Goal: Task Accomplishment & Management: Manage account settings

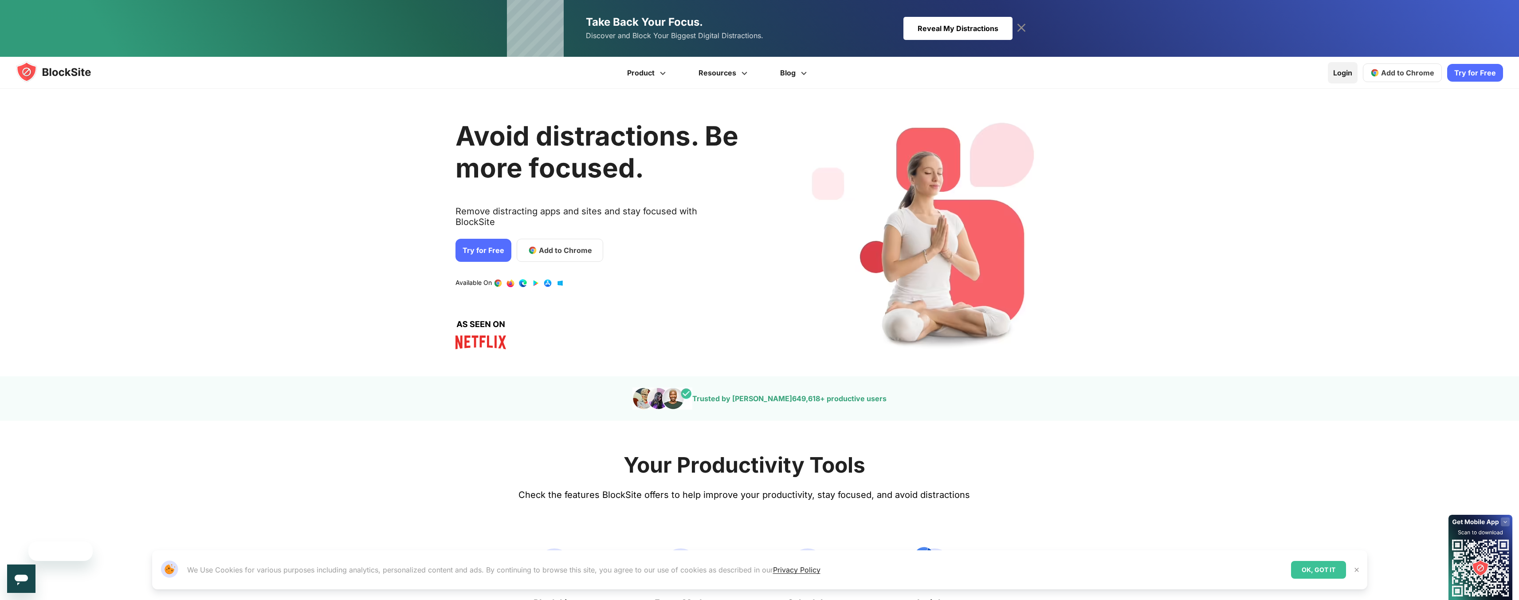
click at [1345, 71] on link "Login" at bounding box center [1343, 72] width 30 height 21
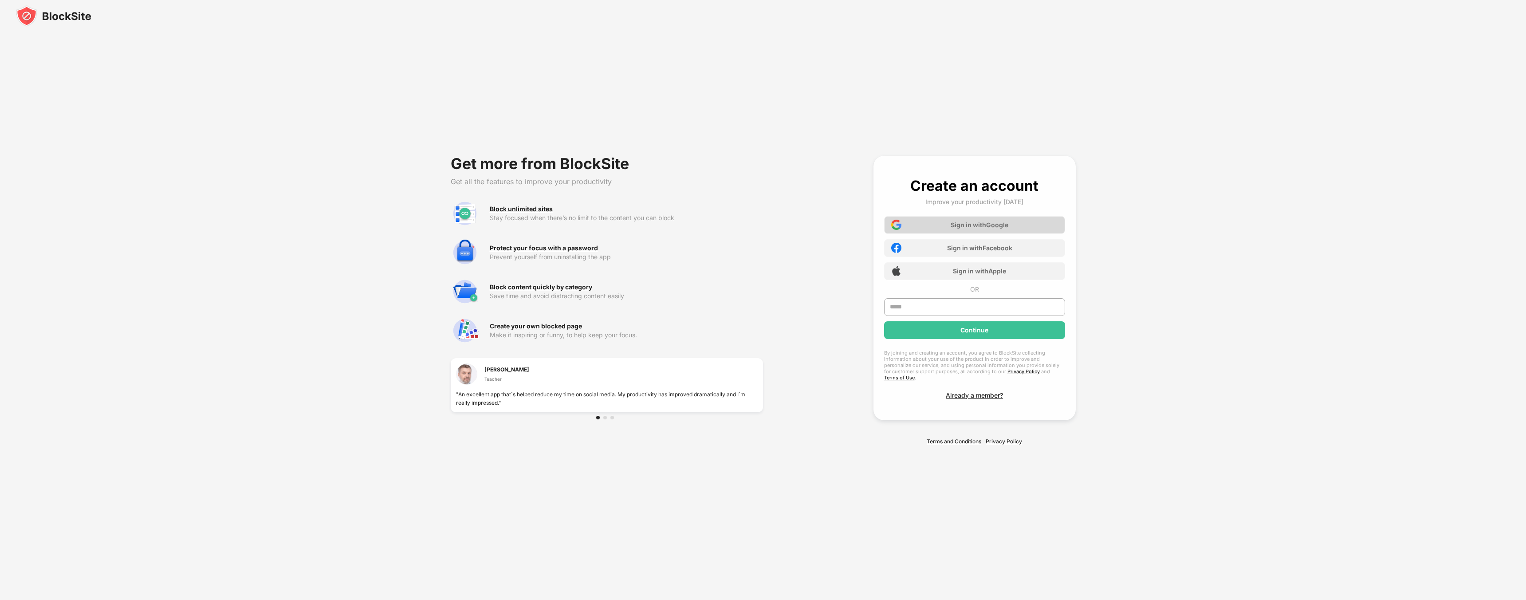
click at [978, 227] on div "Sign in with Google" at bounding box center [980, 225] width 58 height 8
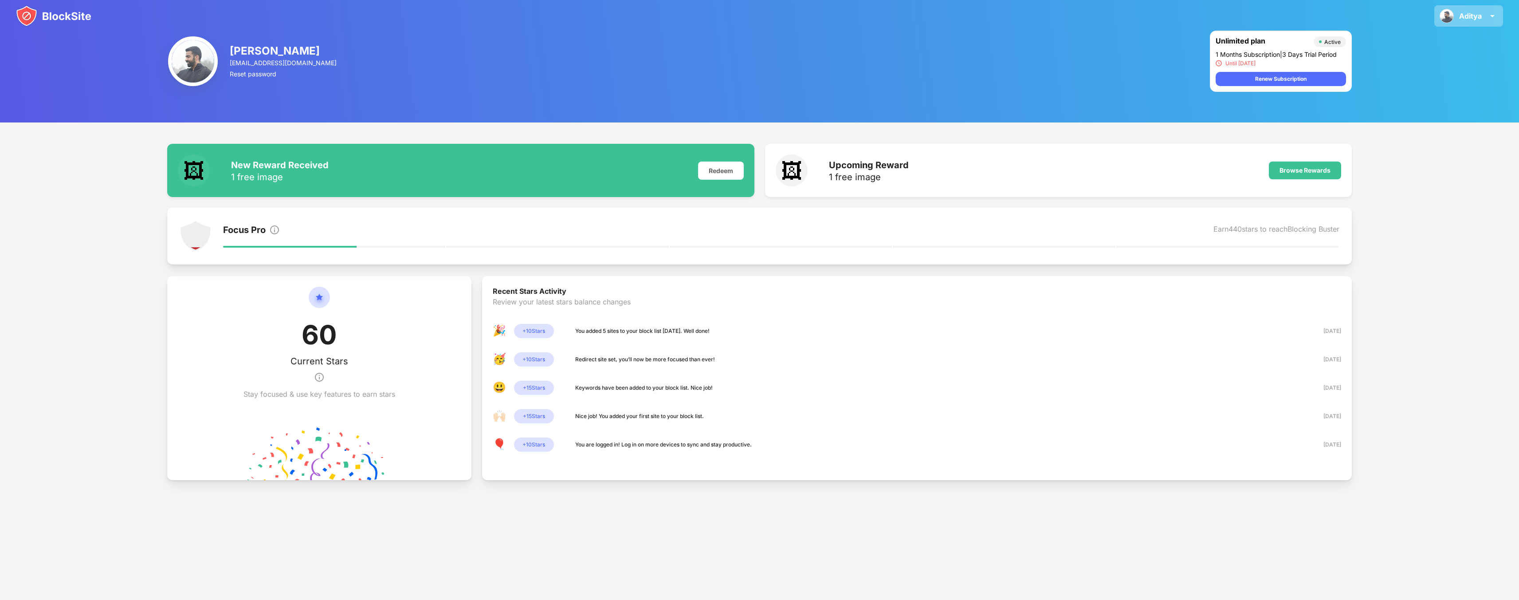
click at [1471, 19] on div "Aditya" at bounding box center [1470, 16] width 23 height 9
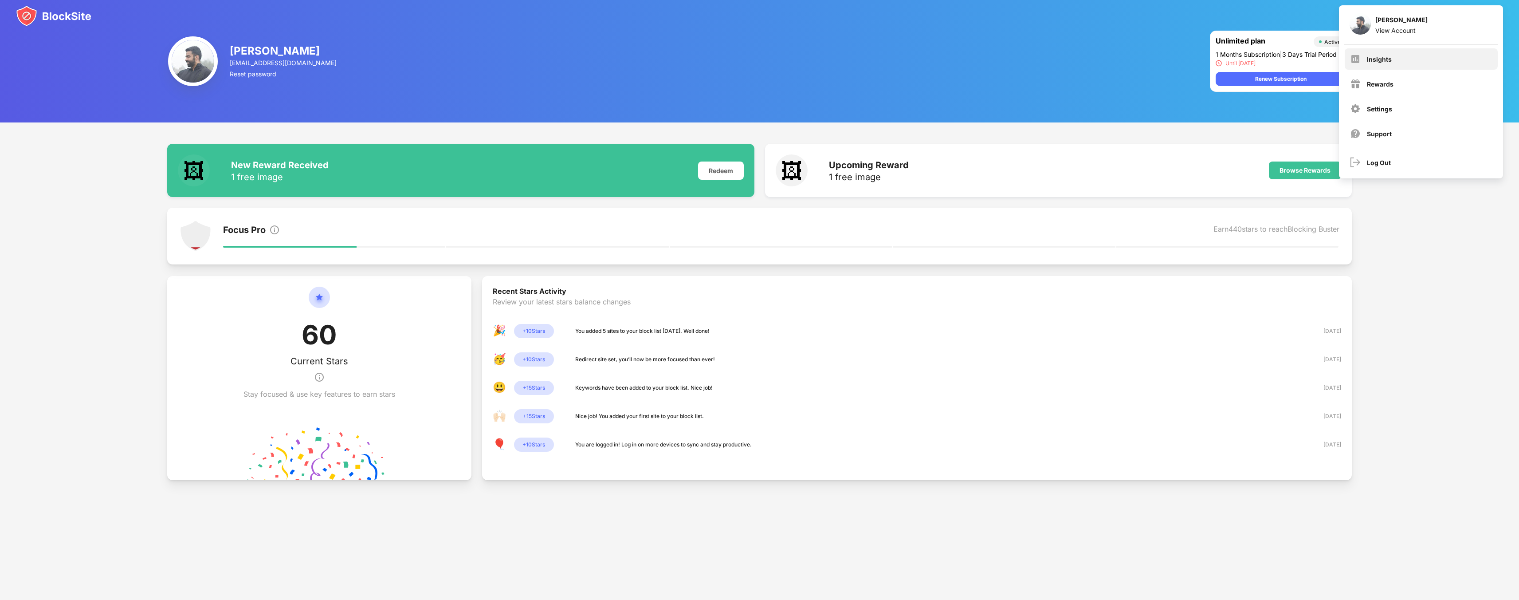
click at [1394, 58] on div "Insights" at bounding box center [1421, 58] width 153 height 21
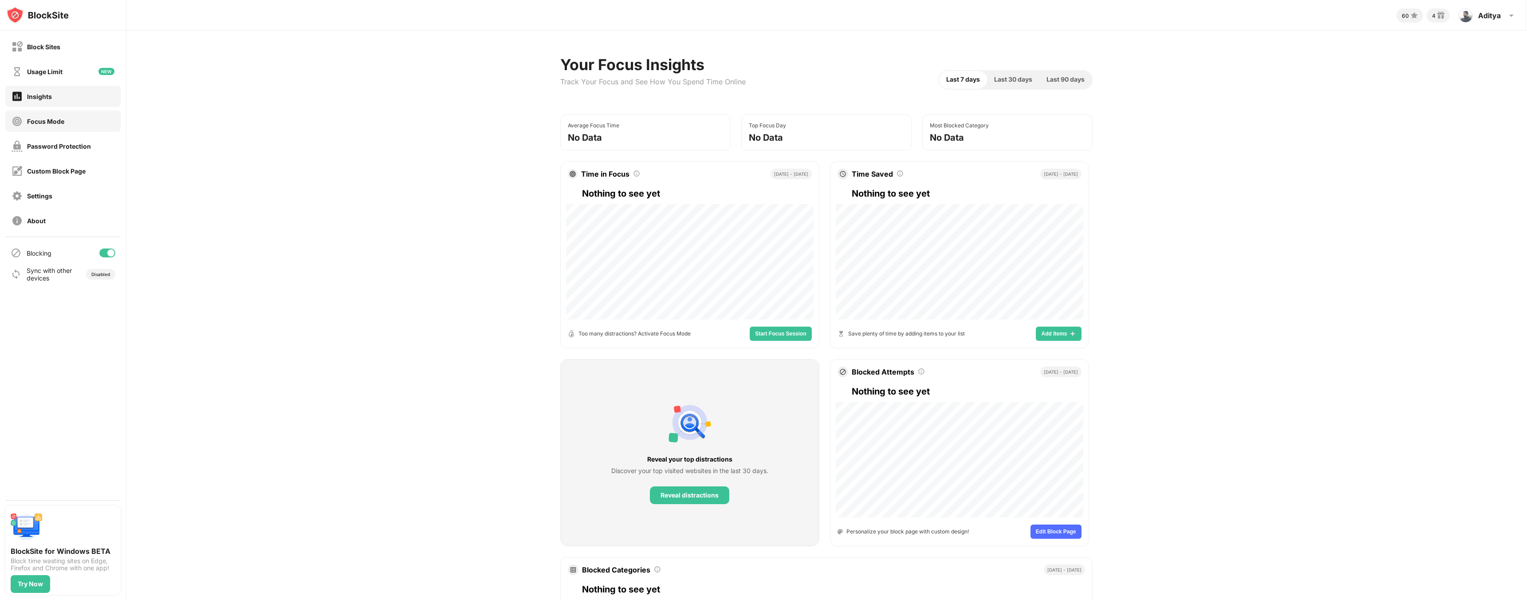
click at [41, 118] on div "Focus Mode" at bounding box center [45, 122] width 37 height 8
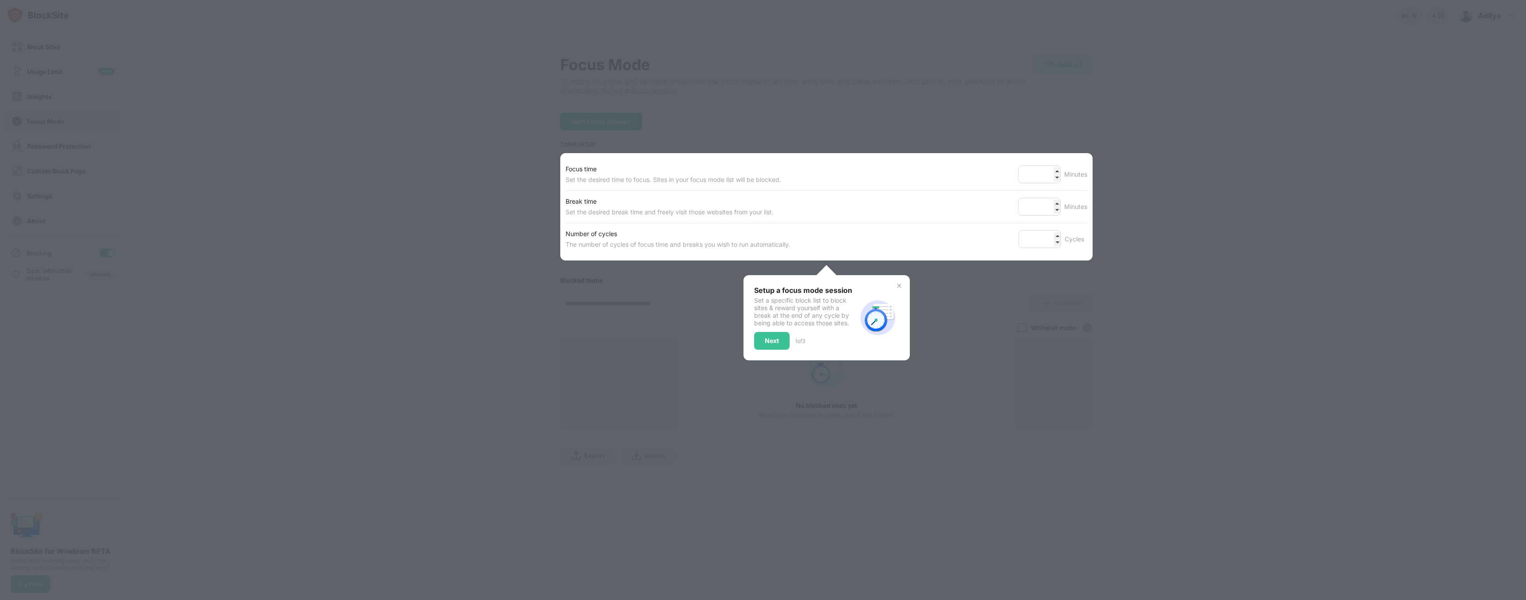
click at [159, 188] on div at bounding box center [763, 300] width 1526 height 600
click at [901, 287] on img at bounding box center [899, 285] width 7 height 7
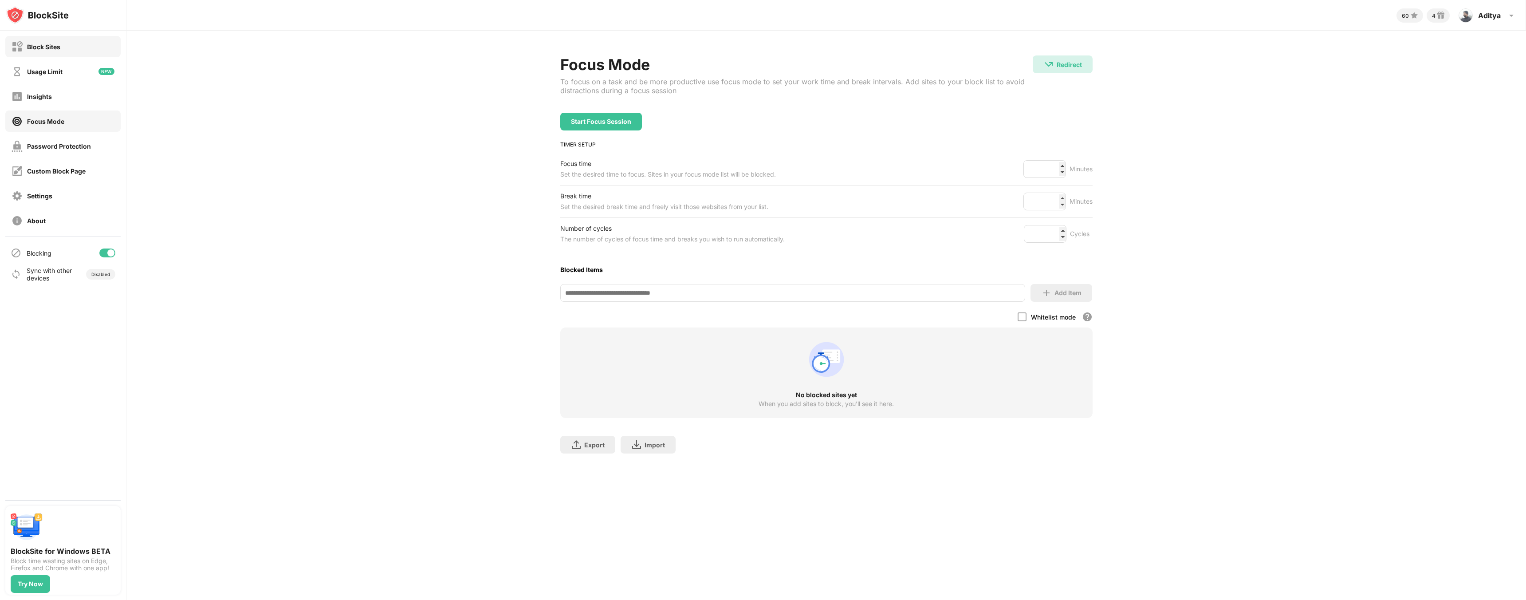
click at [61, 51] on div "Block Sites" at bounding box center [62, 46] width 115 height 21
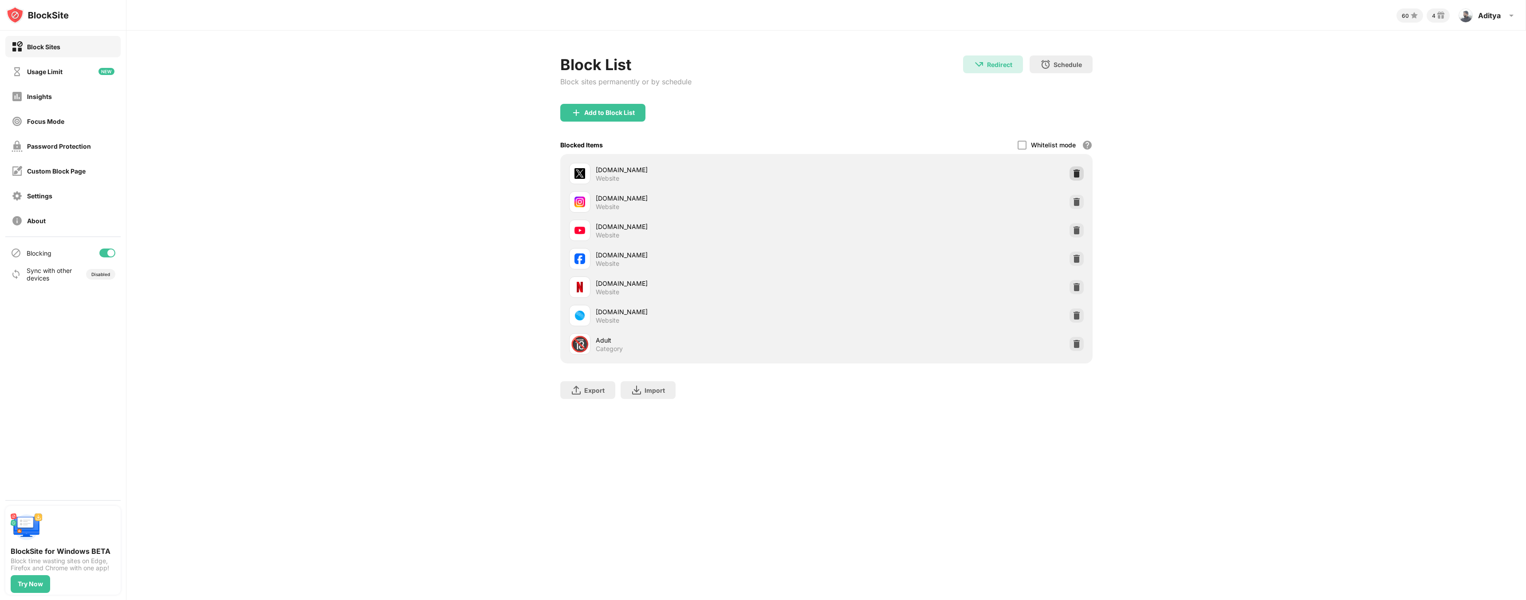
click at [1079, 177] on img at bounding box center [1076, 173] width 9 height 9
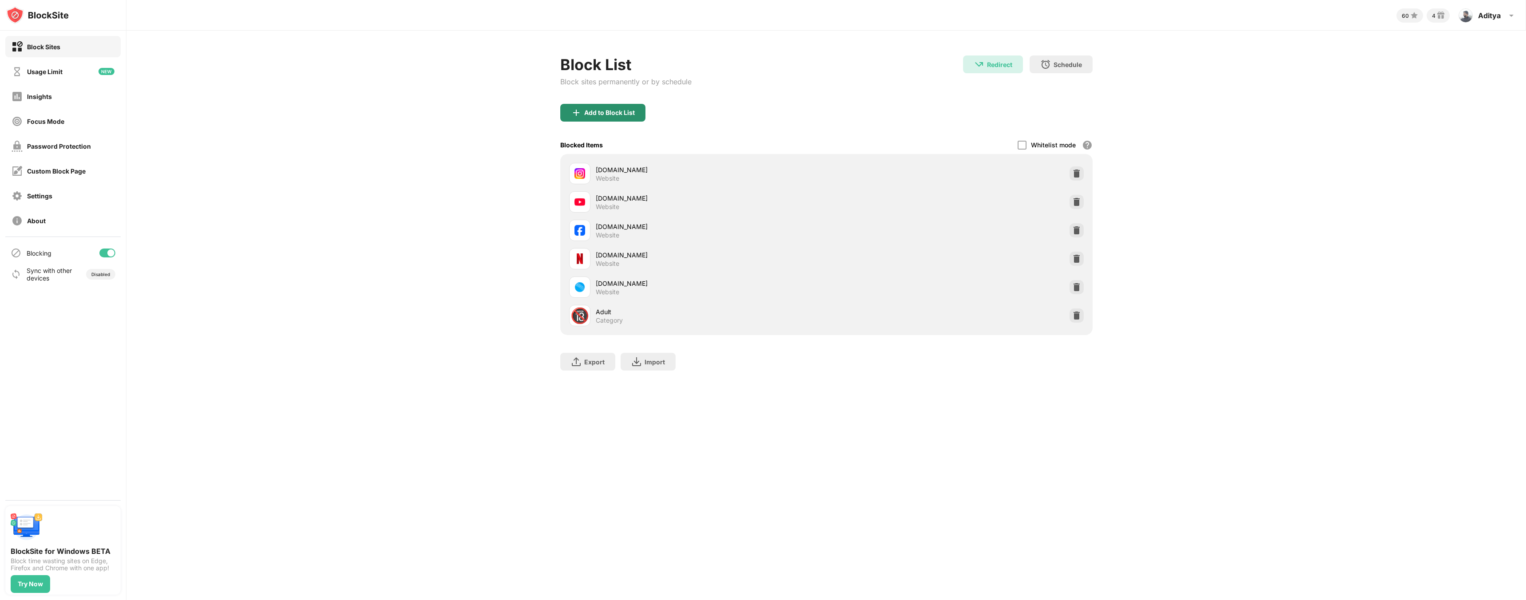
click at [632, 114] on div "Add to Block List" at bounding box center [609, 112] width 51 height 7
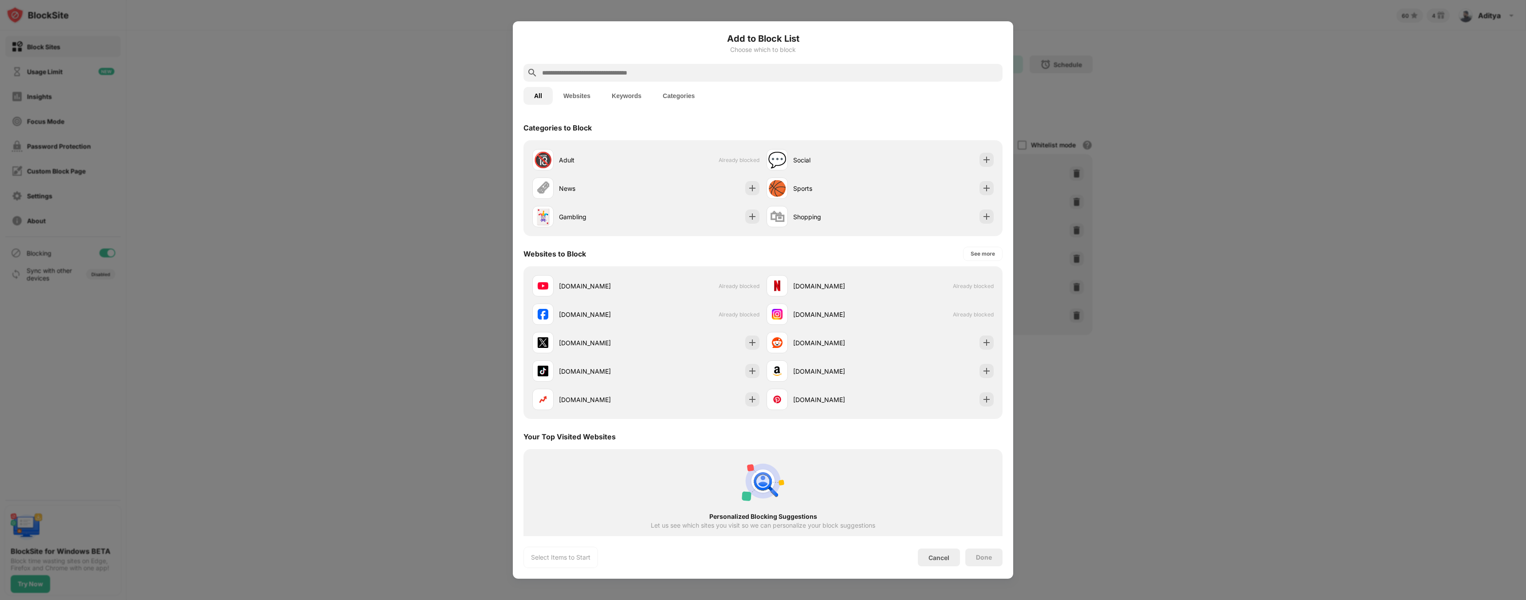
click at [651, 74] on input "text" at bounding box center [770, 72] width 458 height 11
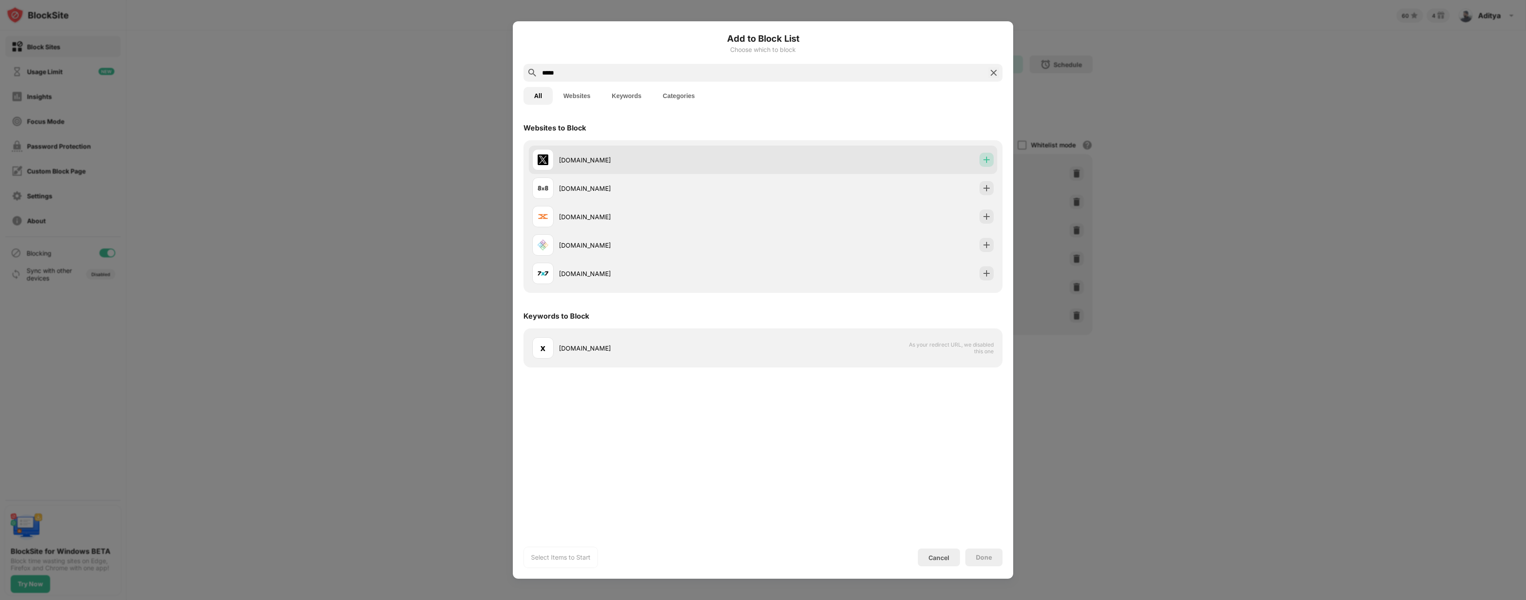
click at [986, 157] on img at bounding box center [986, 159] width 9 height 9
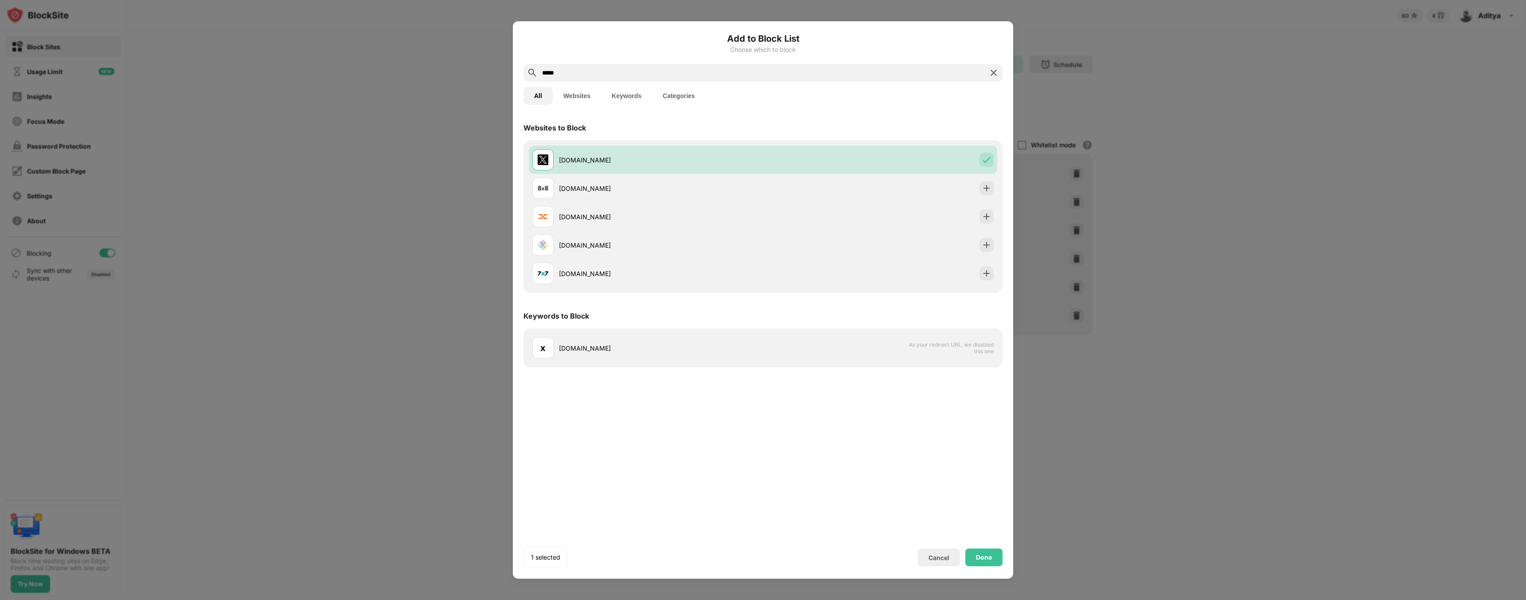
drag, startPoint x: 691, startPoint y: 74, endPoint x: 483, endPoint y: 59, distance: 208.2
click at [483, 599] on div "Add to Block List Choose which to block ***** All Websites Keywords Categories …" at bounding box center [763, 600] width 1526 height 0
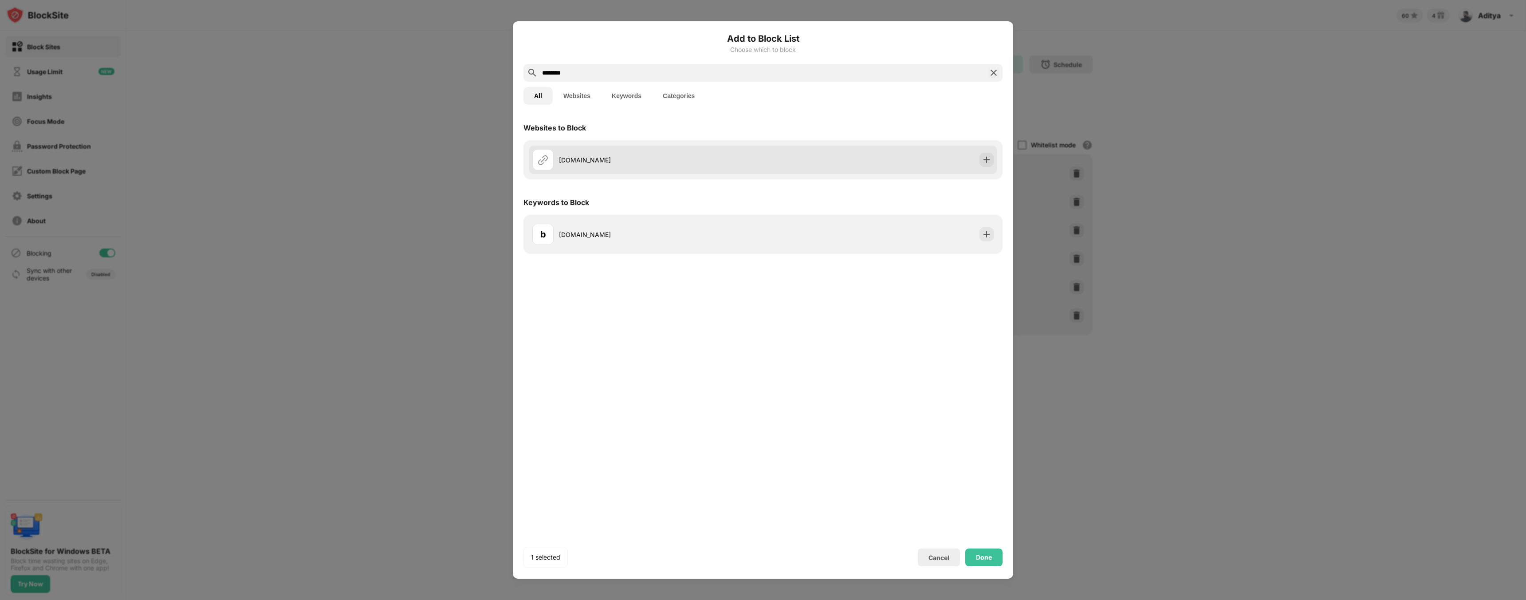
type input "********"
click at [984, 160] on img at bounding box center [986, 159] width 9 height 9
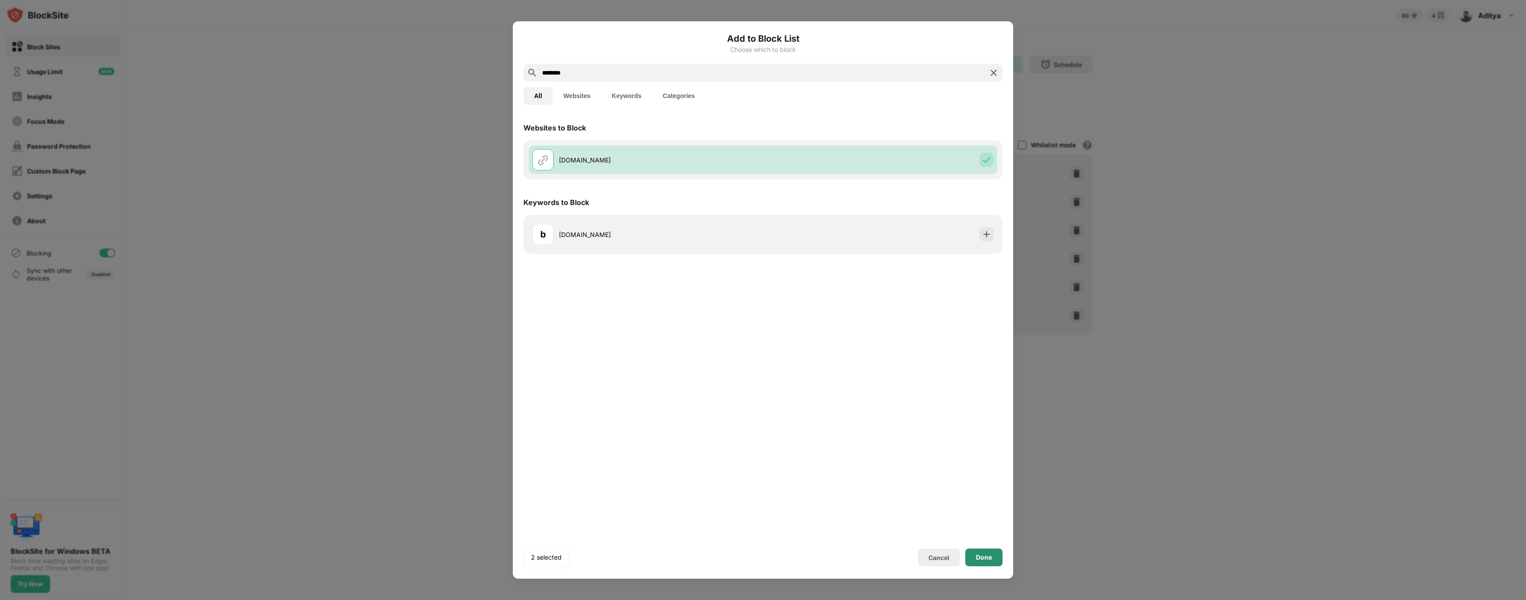
click at [987, 552] on div "Done" at bounding box center [983, 557] width 37 height 18
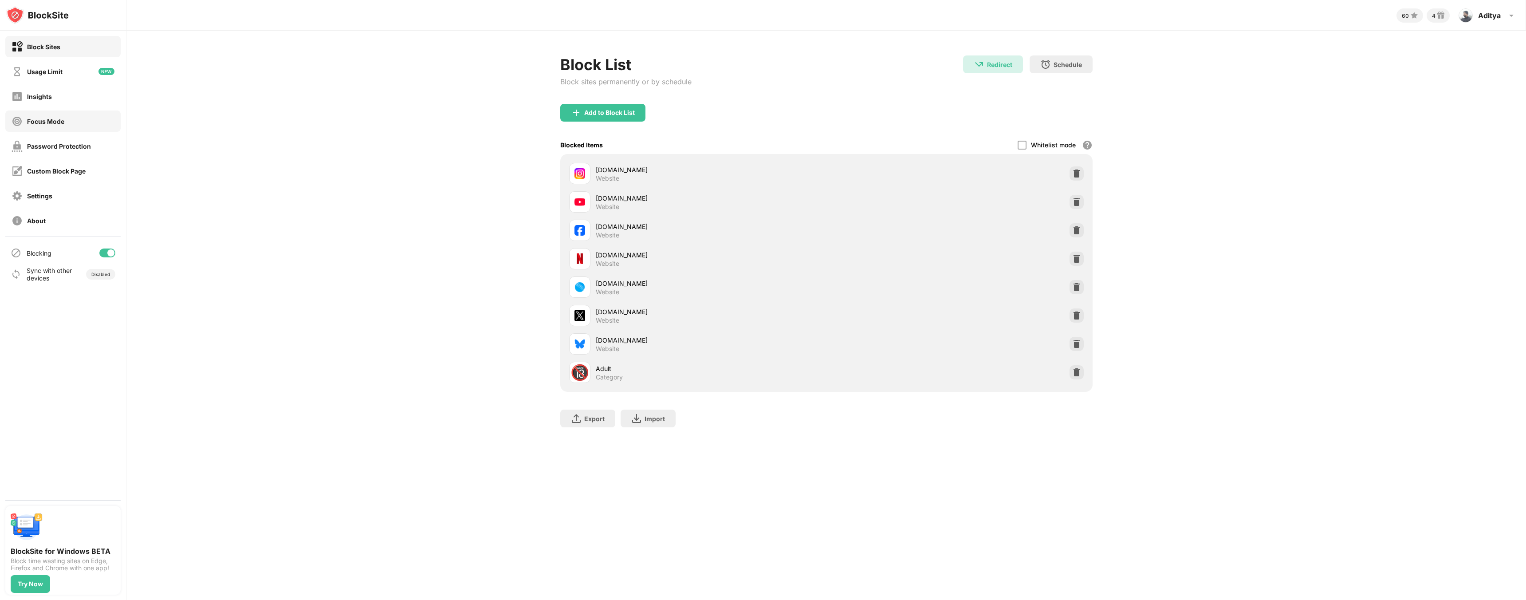
click at [68, 117] on div "Focus Mode" at bounding box center [62, 120] width 115 height 21
